Goal: Obtain resource: Obtain resource

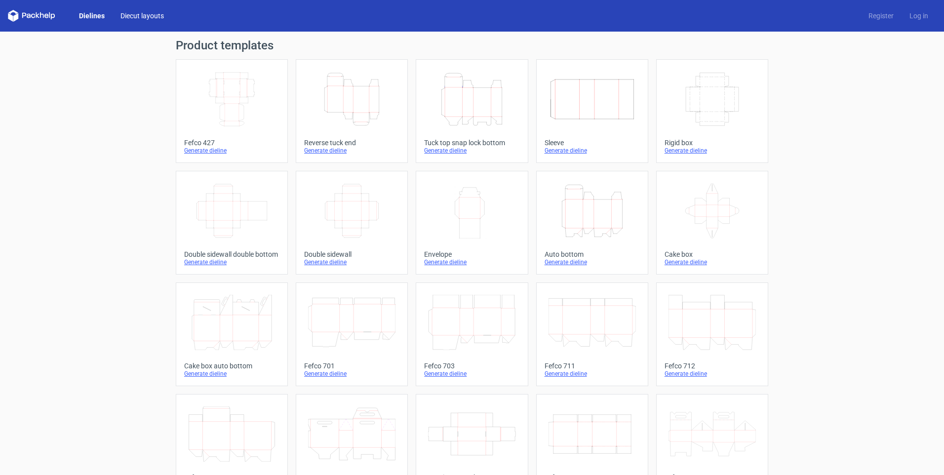
click at [135, 14] on link "Diecut layouts" at bounding box center [142, 16] width 59 height 10
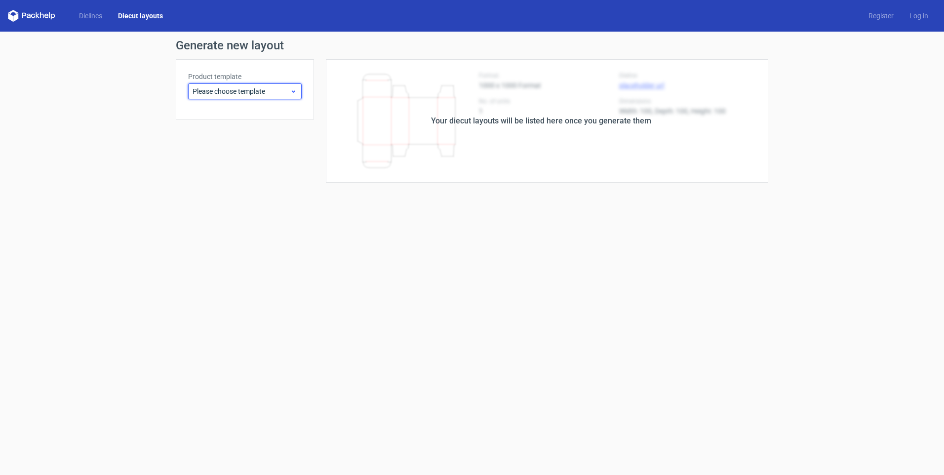
click at [225, 86] on span "Please choose template" at bounding box center [241, 91] width 97 height 10
